Goal: Transaction & Acquisition: Purchase product/service

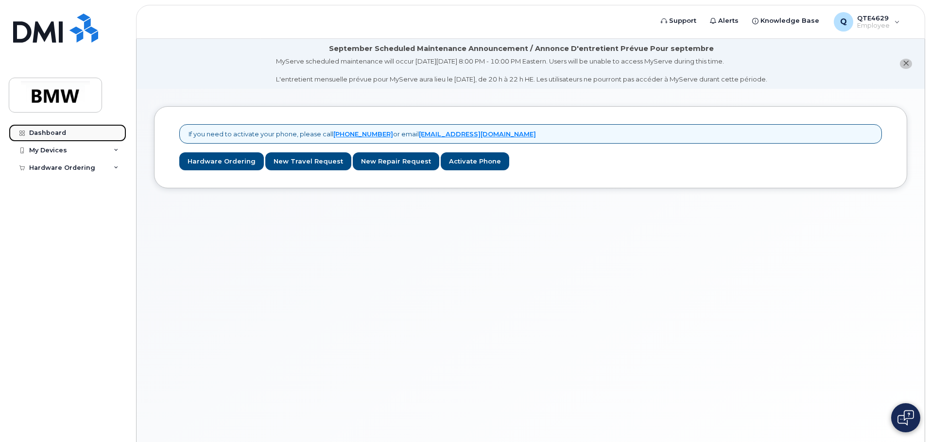
click at [59, 140] on link "Dashboard" at bounding box center [68, 132] width 118 height 17
click at [61, 144] on div "My Devices" at bounding box center [68, 150] width 118 height 17
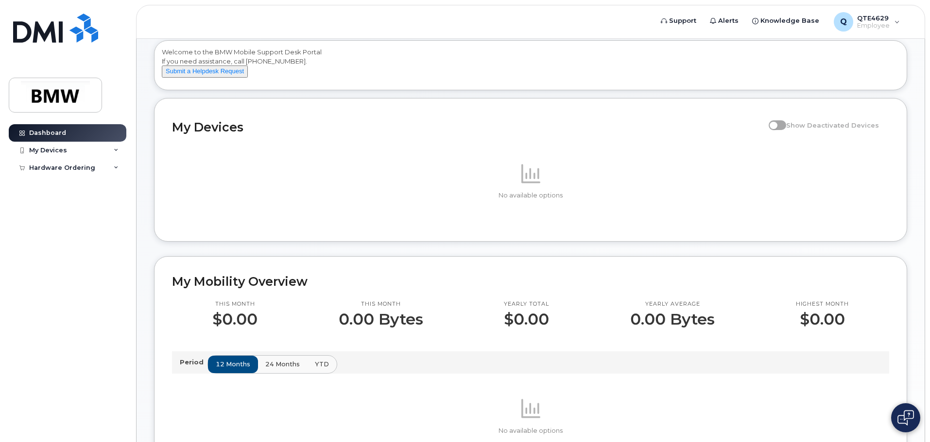
scroll to position [49, 0]
click at [111, 181] on div "Dashboard My Devices Add Device Hardware Ordering New Order" at bounding box center [69, 276] width 120 height 304
click at [102, 169] on div "Hardware Ordering" at bounding box center [68, 167] width 118 height 17
click at [65, 184] on div "New Order" at bounding box center [52, 185] width 37 height 9
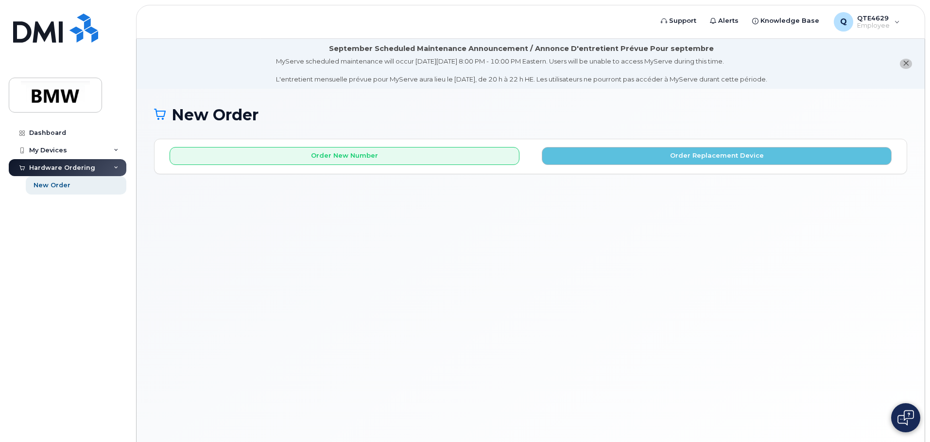
click at [912, 67] on li "September Scheduled Maintenance Announcement / Annonce D'entretient Prévue Pour…" at bounding box center [530, 64] width 788 height 50
click at [908, 65] on icon "close notification" at bounding box center [905, 63] width 6 height 6
